Goal: Task Accomplishment & Management: Use online tool/utility

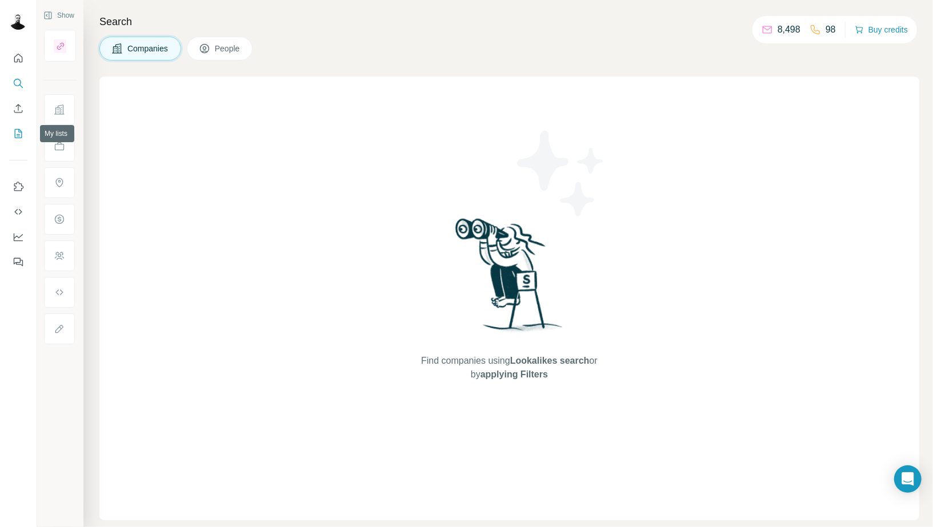
click at [15, 135] on icon "My lists" at bounding box center [18, 133] width 11 height 11
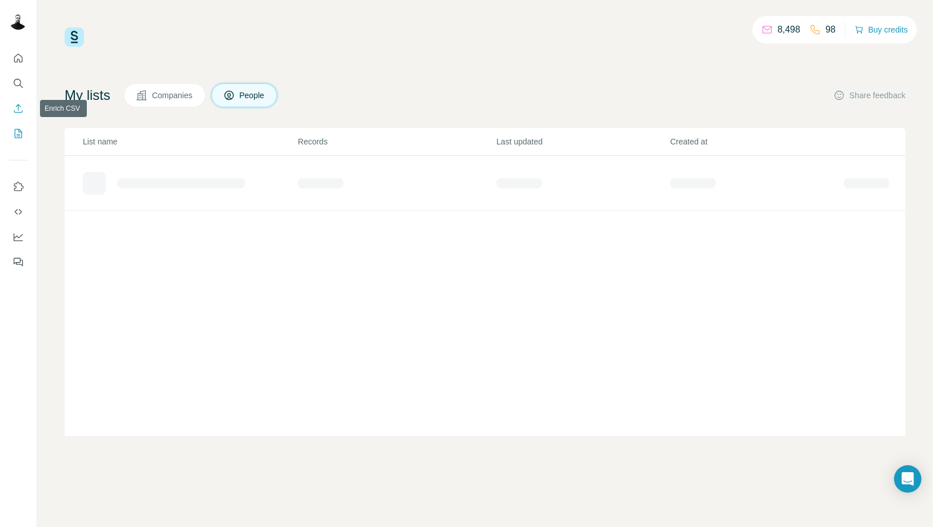
click at [25, 116] on button "Enrich CSV" at bounding box center [18, 108] width 18 height 21
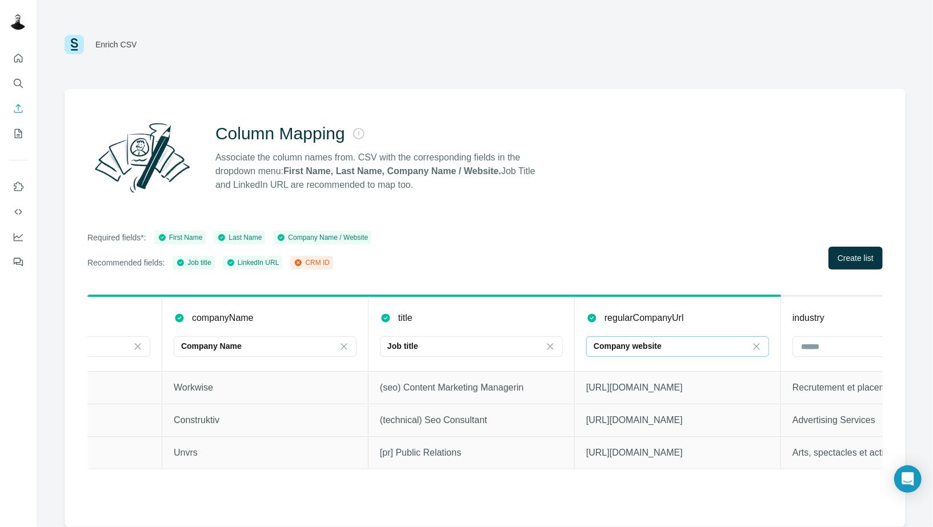
scroll to position [0, 343]
click at [746, 351] on icon at bounding box center [750, 346] width 11 height 11
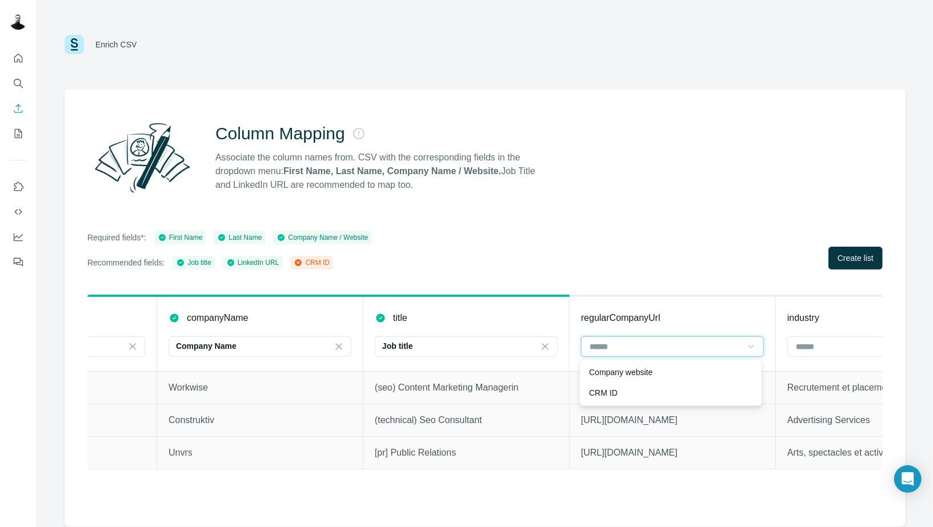
scroll to position [0, 0]
click at [696, 241] on div "Required fields*: First Name Last Name Company Name / Website Recommended field…" at bounding box center [484, 250] width 795 height 39
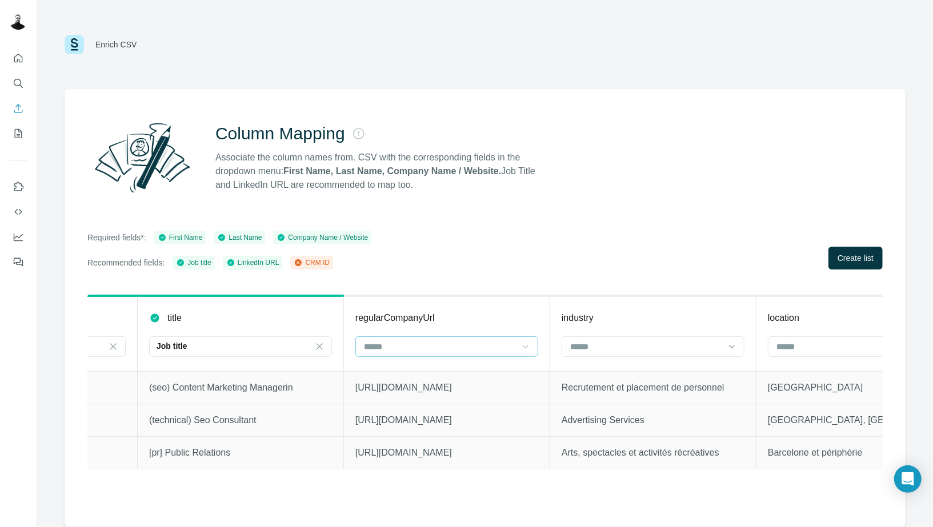
scroll to position [0, 1058]
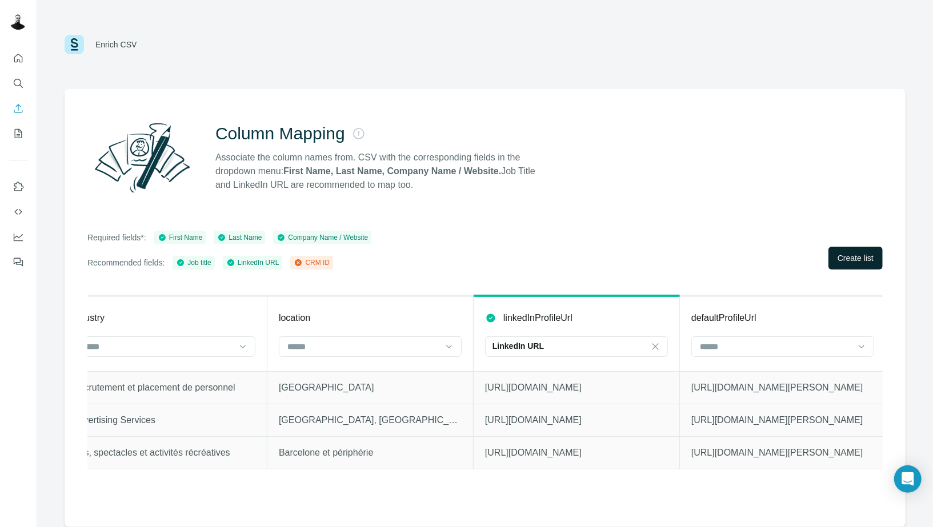
click at [831, 264] on button "Create list" at bounding box center [855, 258] width 54 height 23
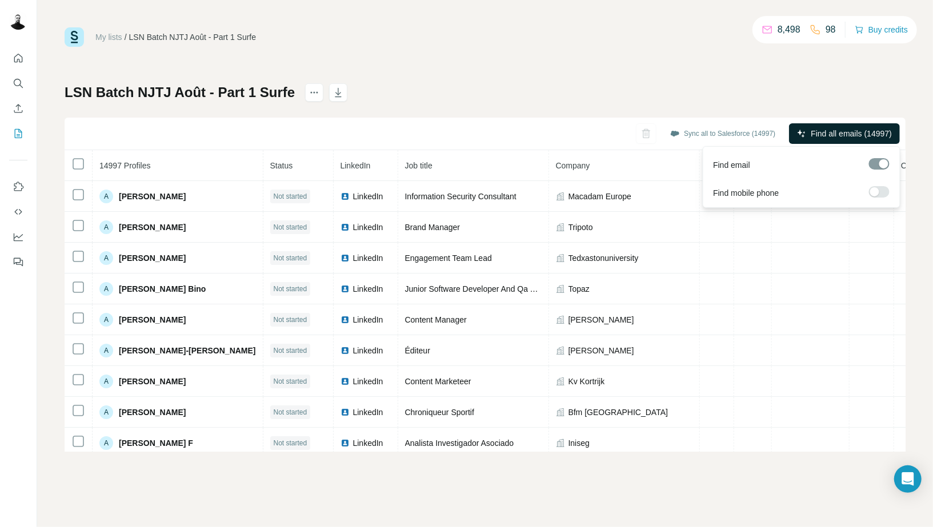
click at [883, 134] on span "Find all emails (14997)" at bounding box center [851, 133] width 81 height 11
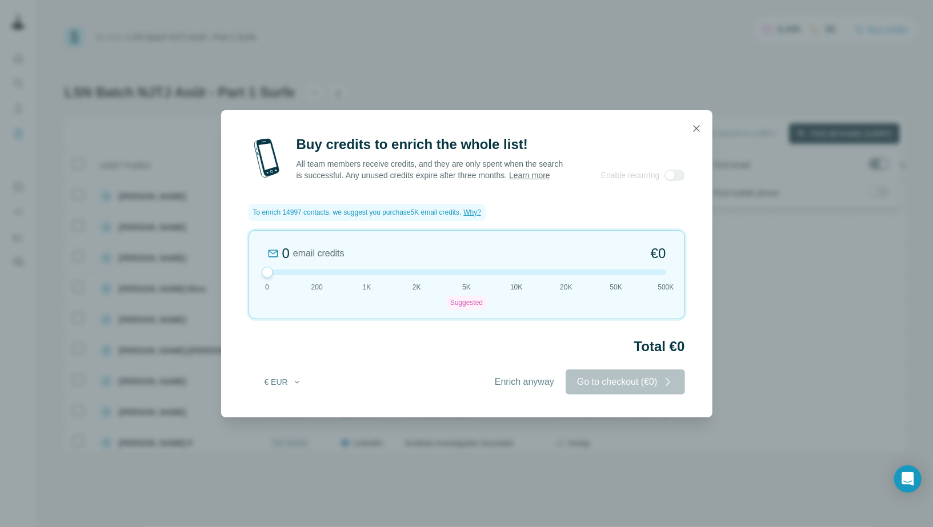
drag, startPoint x: 466, startPoint y: 274, endPoint x: 233, endPoint y: 256, distance: 233.2
click at [233, 256] on div "Buy credits to enrich the whole list! All team members receive credits, and the…" at bounding box center [466, 276] width 491 height 282
click at [516, 387] on span "Enrich anyway" at bounding box center [524, 382] width 59 height 14
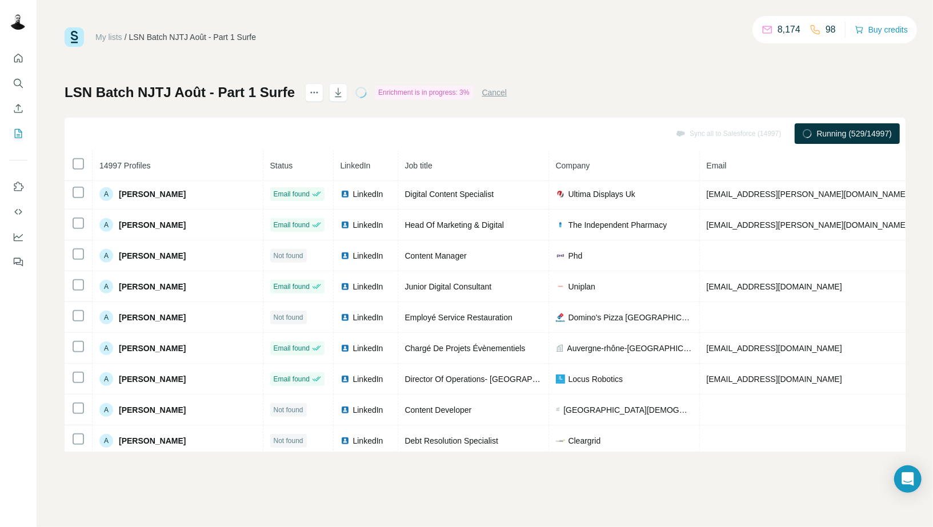
scroll to position [653, 0]
